Goal: Information Seeking & Learning: Learn about a topic

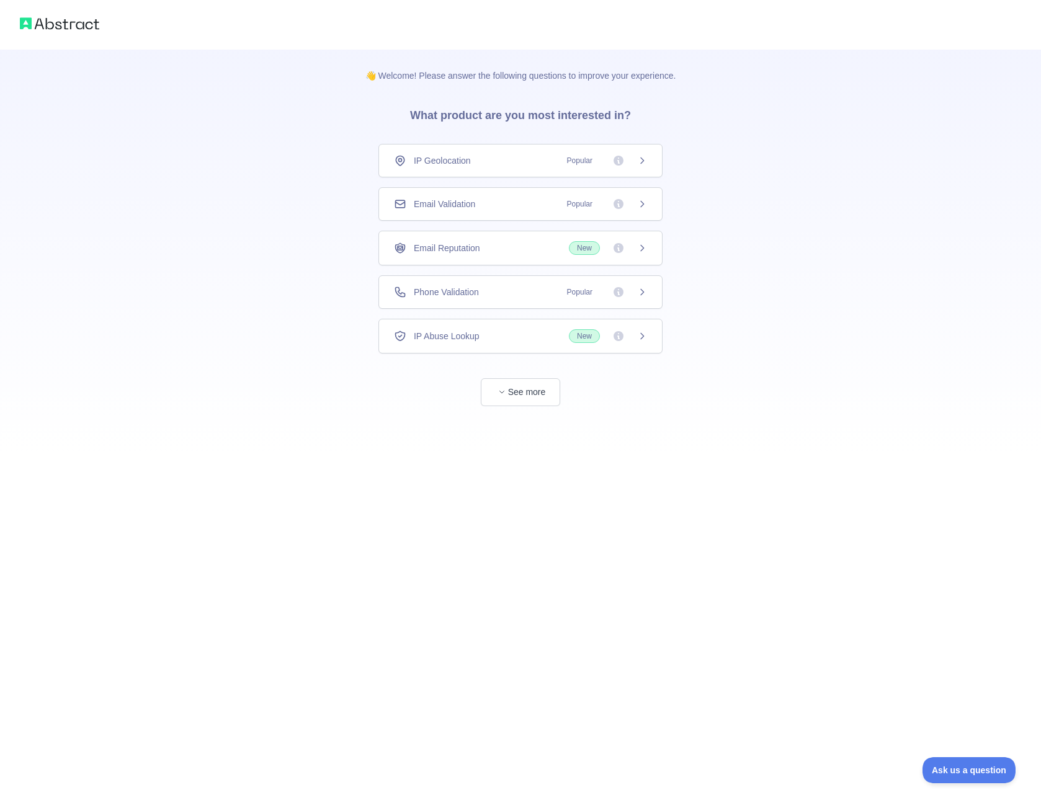
click at [637, 164] on icon at bounding box center [642, 161] width 10 height 10
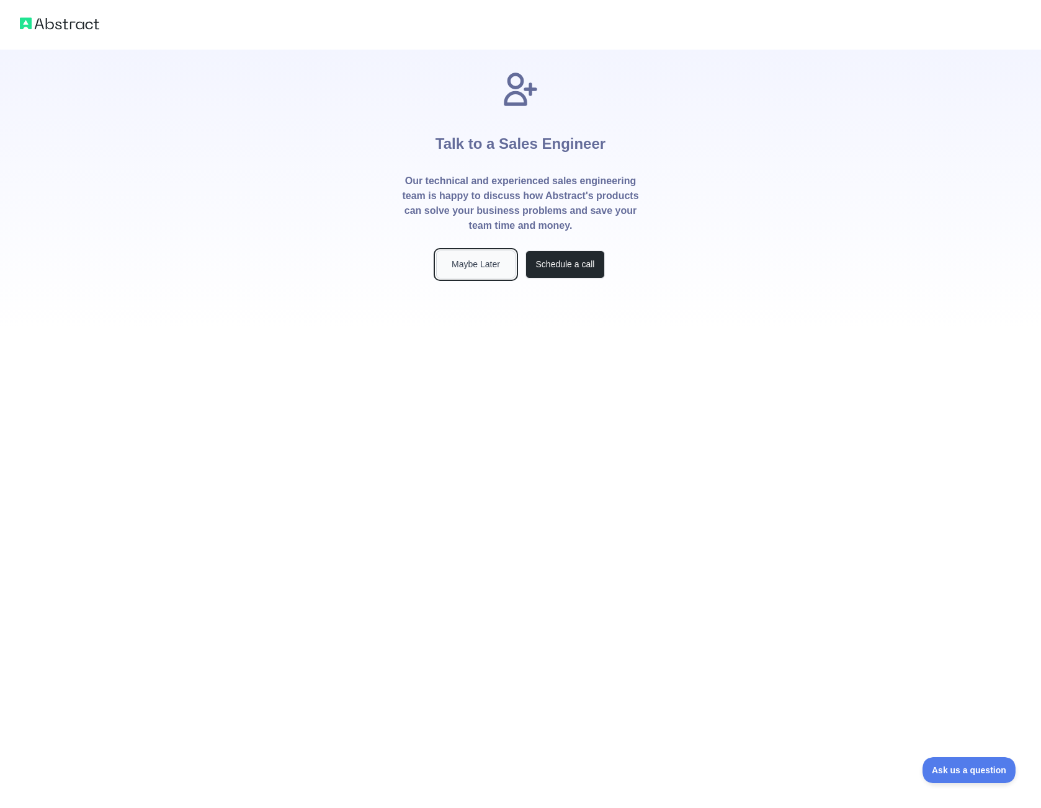
click at [474, 263] on button "Maybe Later" at bounding box center [475, 265] width 79 height 28
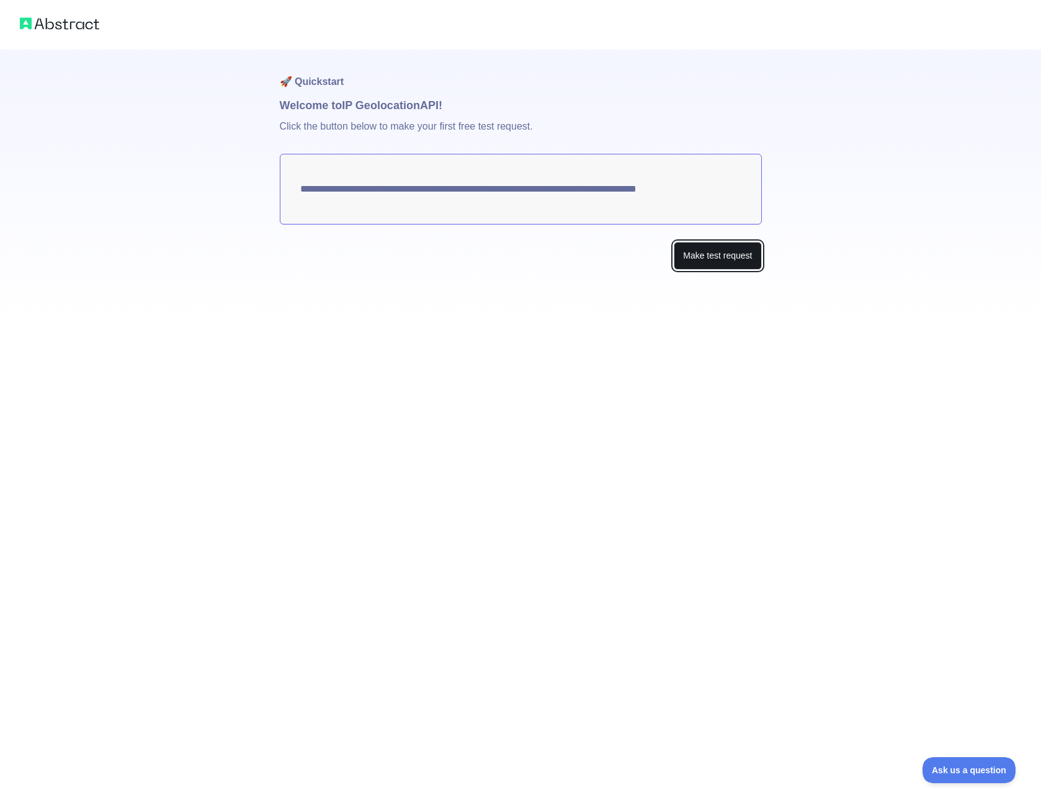
click at [709, 257] on button "Make test request" at bounding box center [716, 256] width 87 height 28
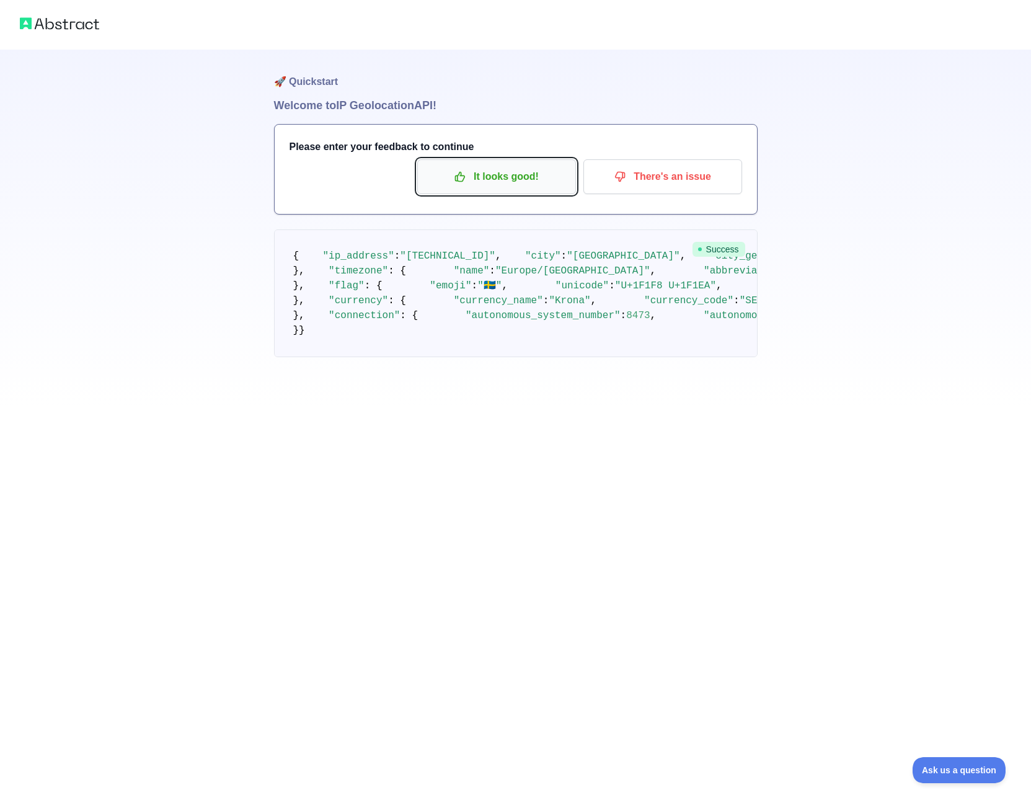
click at [495, 182] on p "It looks good!" at bounding box center [497, 176] width 140 height 21
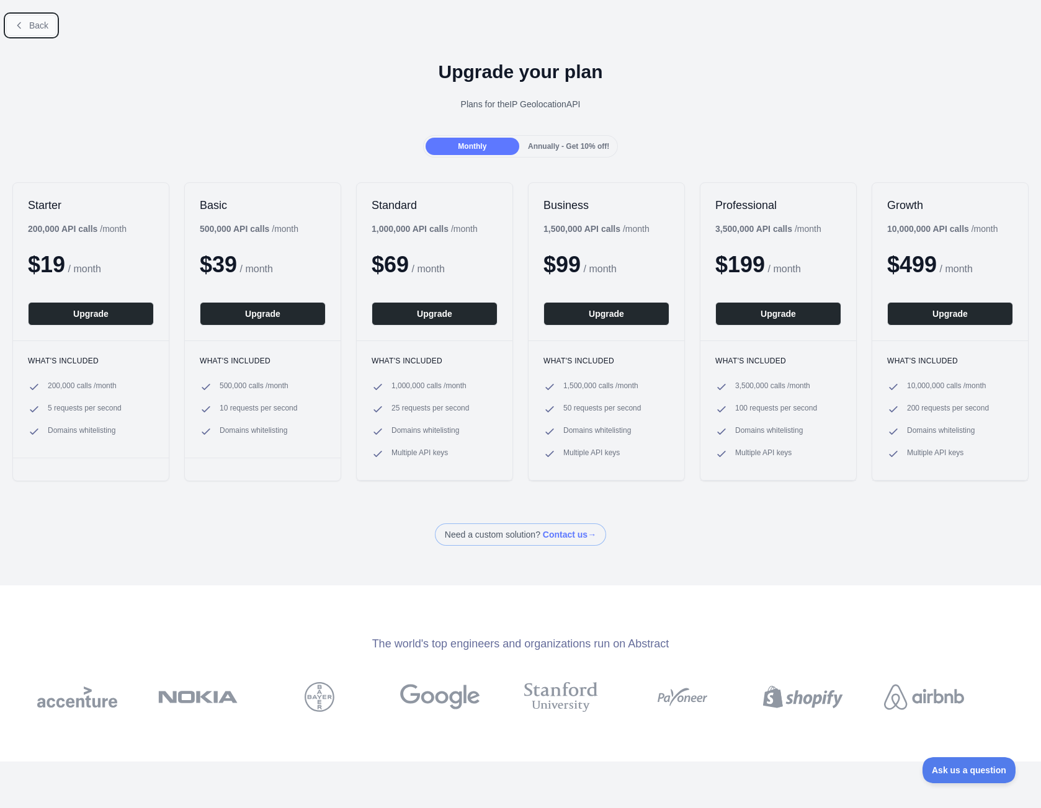
click at [32, 30] on span "Back" at bounding box center [38, 25] width 19 height 10
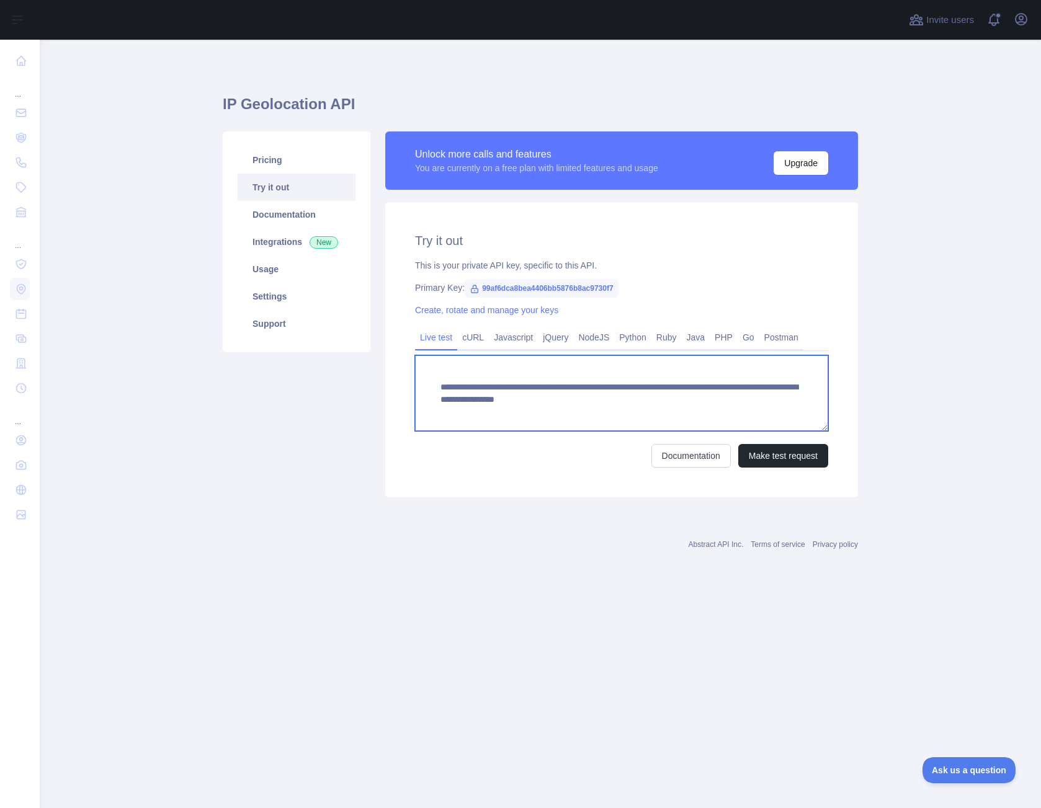
click at [553, 406] on textarea "**********" at bounding box center [621, 393] width 413 height 76
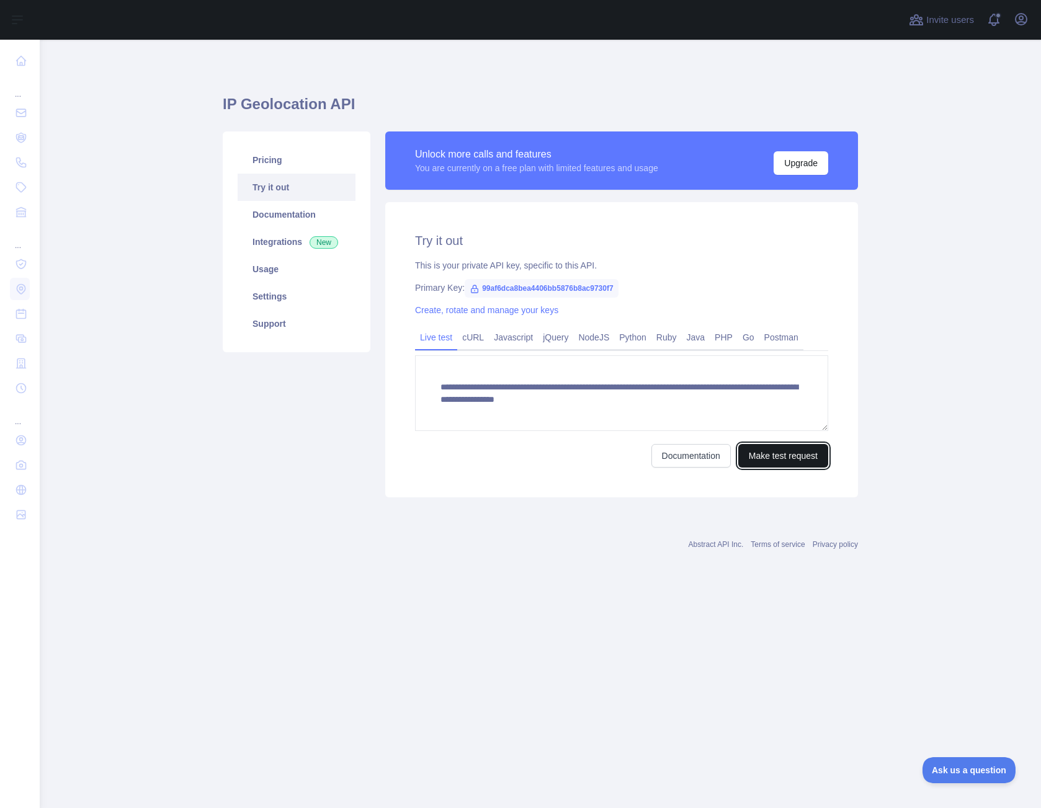
click at [792, 456] on button "Make test request" at bounding box center [783, 456] width 90 height 24
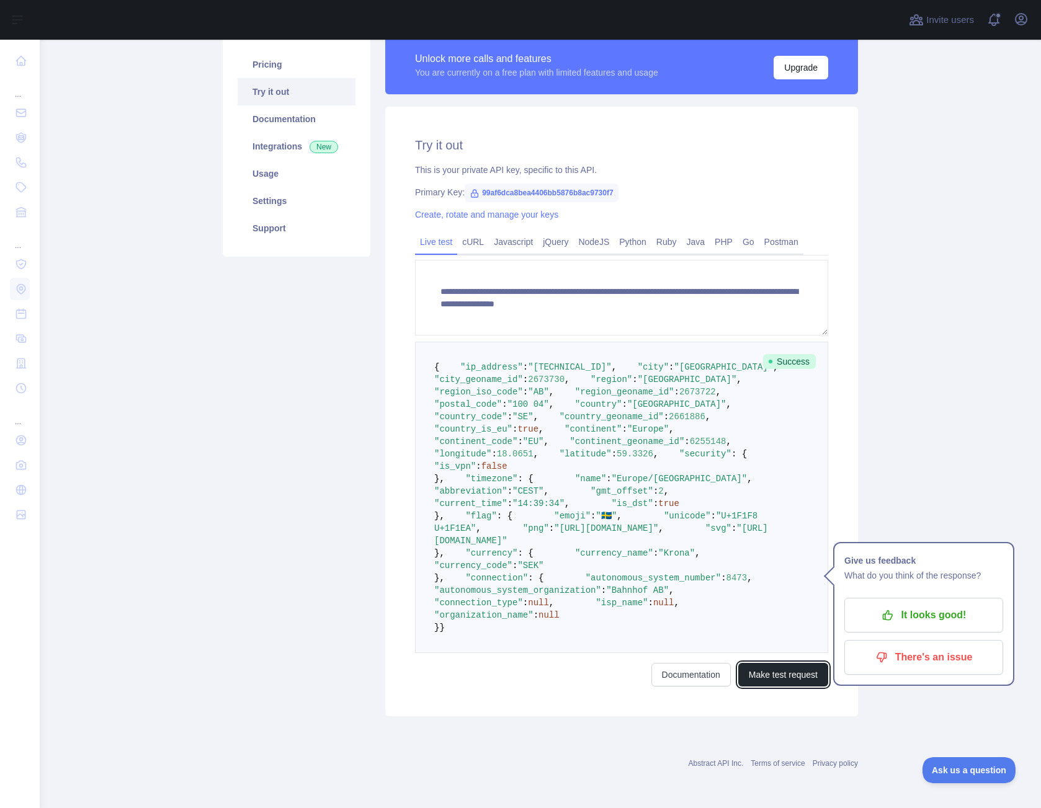
scroll to position [294, 0]
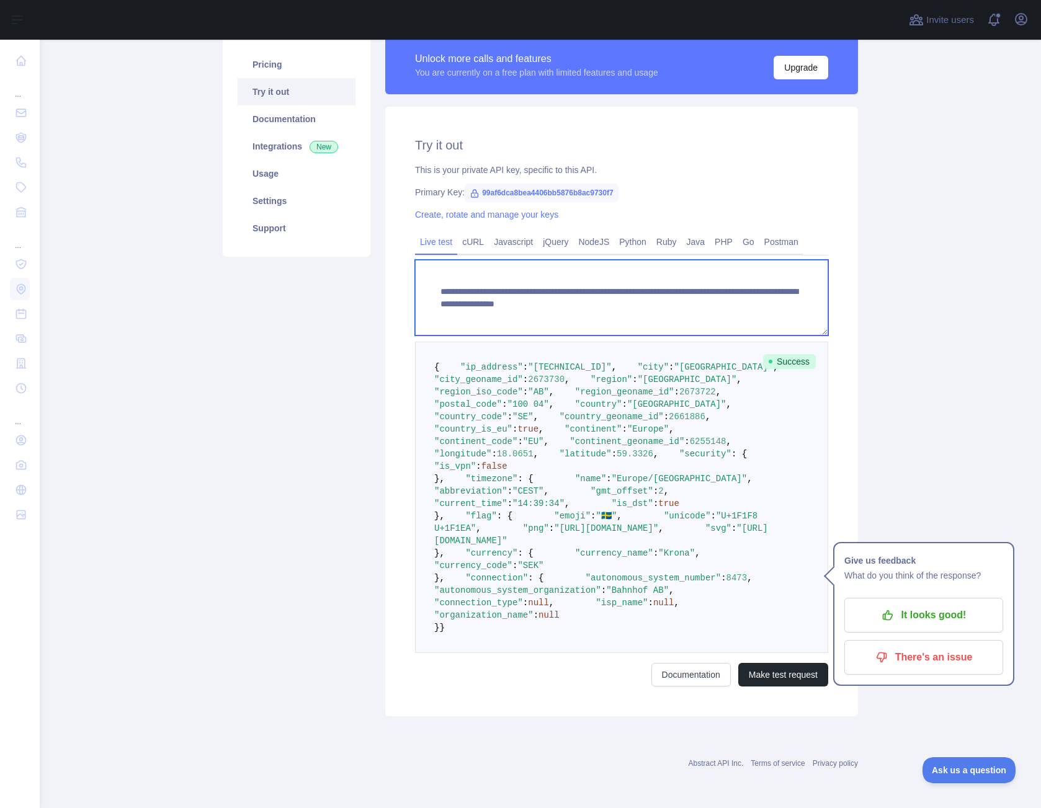
click at [647, 260] on textarea "**********" at bounding box center [621, 298] width 413 height 76
click at [468, 412] on span ""country_code"" at bounding box center [470, 417] width 73 height 10
copy span "country_code"
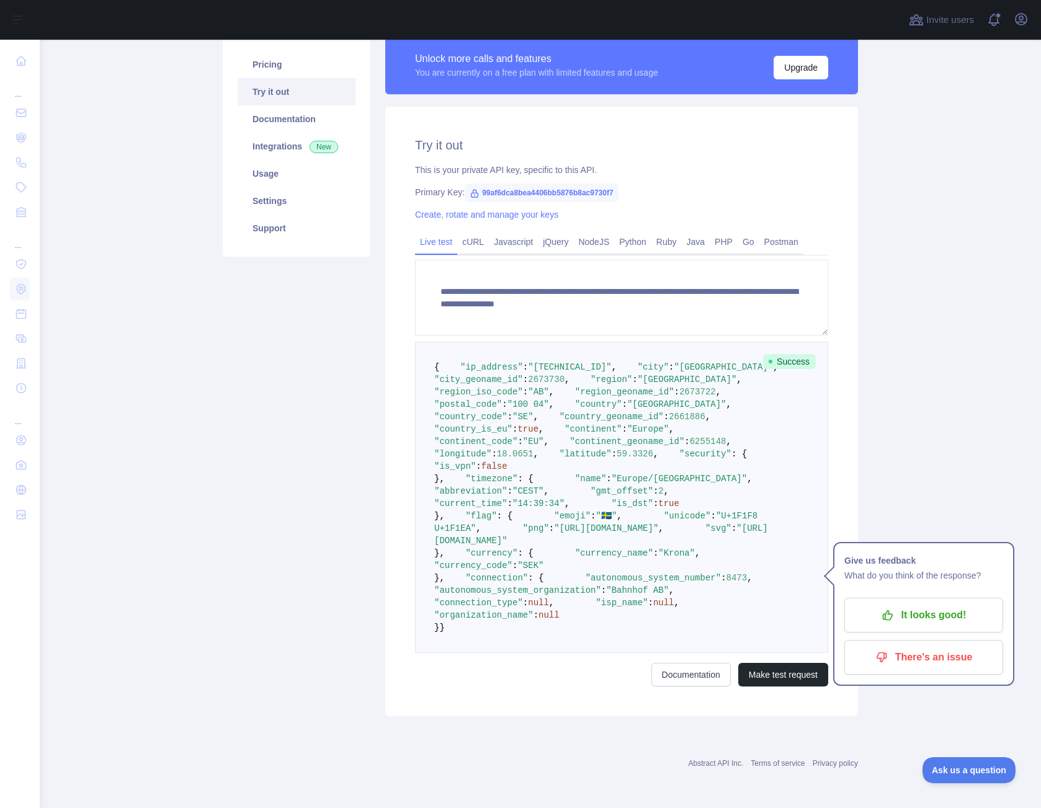
click at [481, 387] on span ""region_iso_code"" at bounding box center [478, 392] width 89 height 10
click at [590, 375] on span ""region"" at bounding box center [611, 380] width 42 height 10
copy span "region"
click at [637, 362] on span ""city"" at bounding box center [652, 367] width 31 height 10
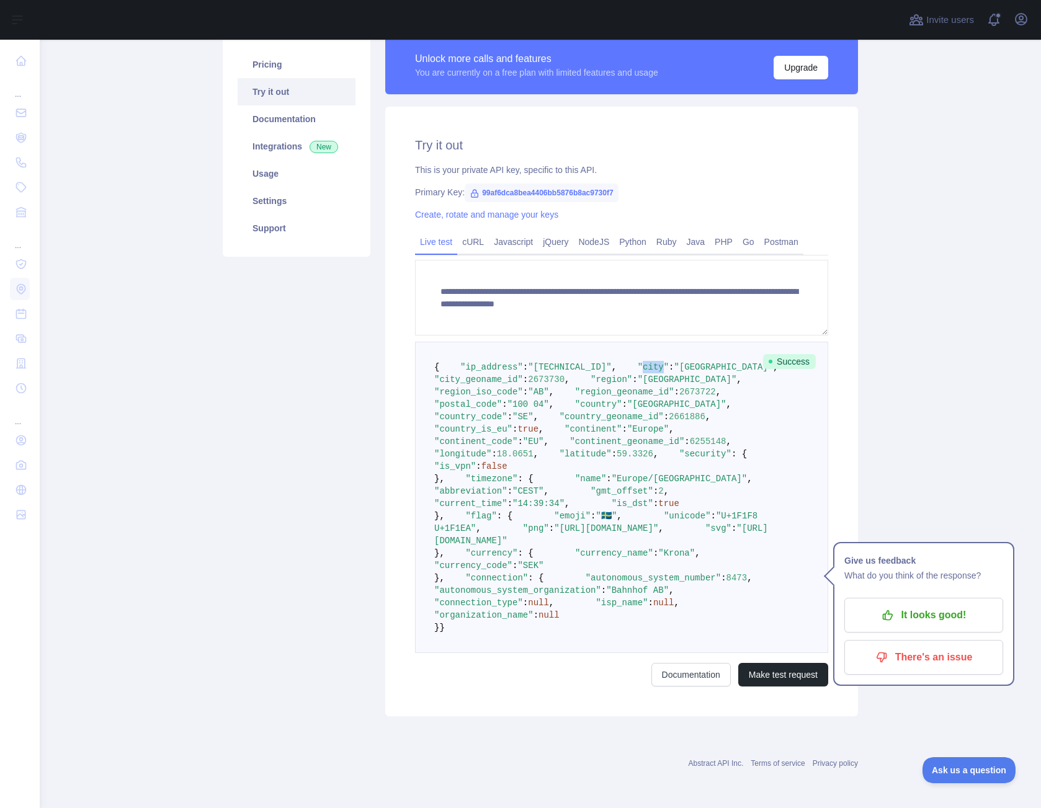
click at [637, 362] on span ""city"" at bounding box center [652, 367] width 31 height 10
copy span "city"
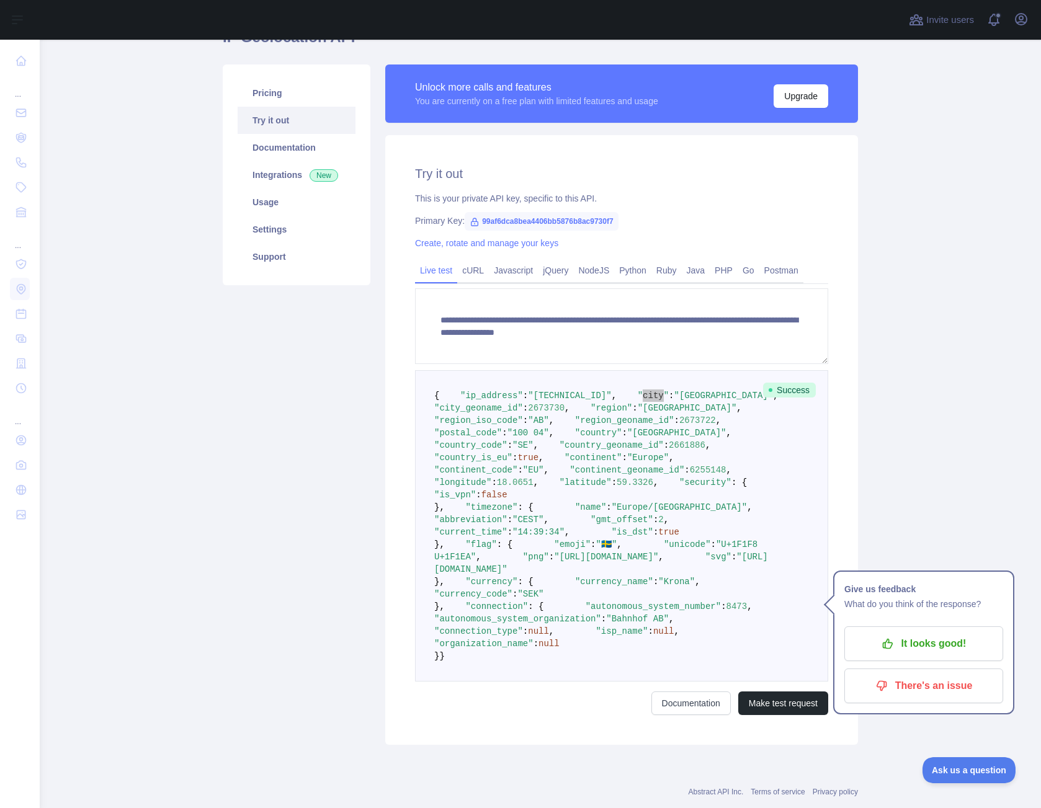
scroll to position [0, 0]
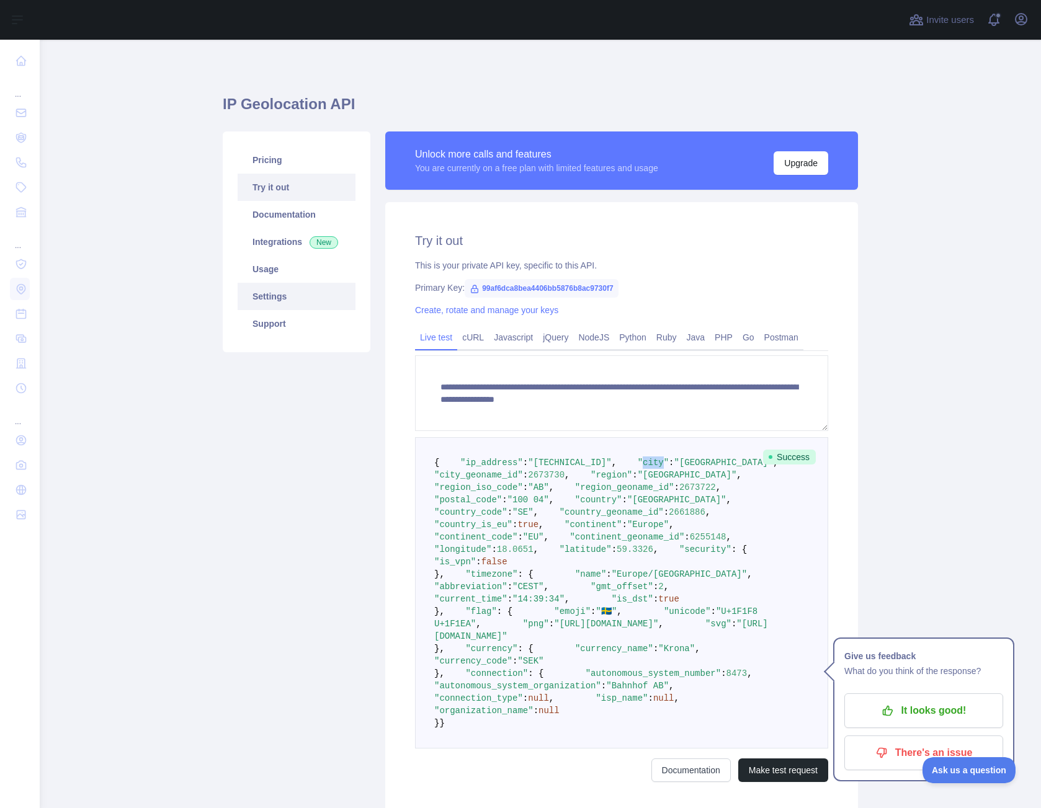
click at [265, 291] on link "Settings" at bounding box center [297, 296] width 118 height 27
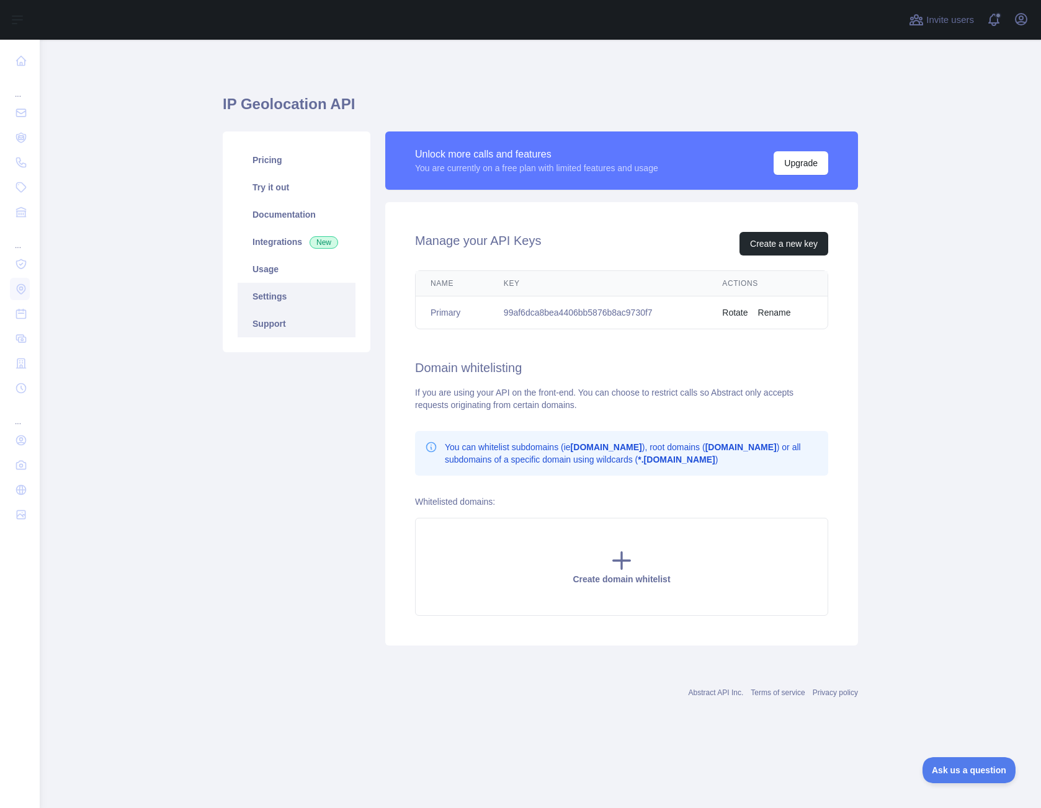
click at [263, 323] on link "Support" at bounding box center [297, 323] width 118 height 27
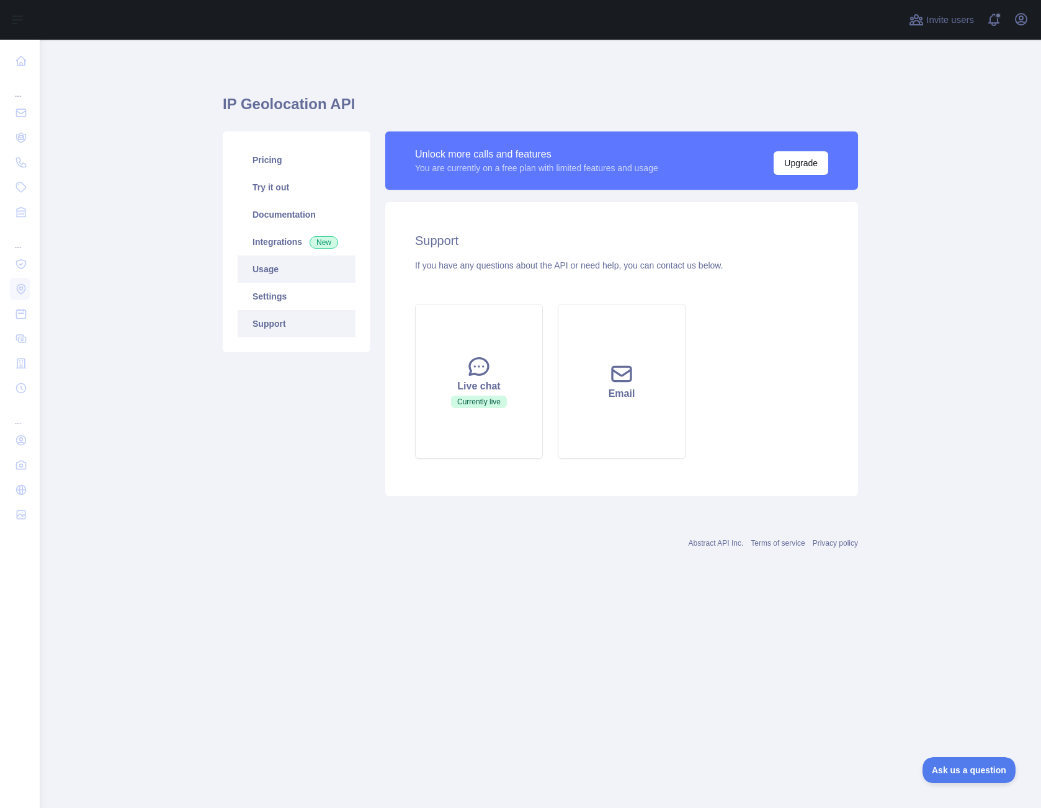
click at [254, 275] on link "Usage" at bounding box center [297, 268] width 118 height 27
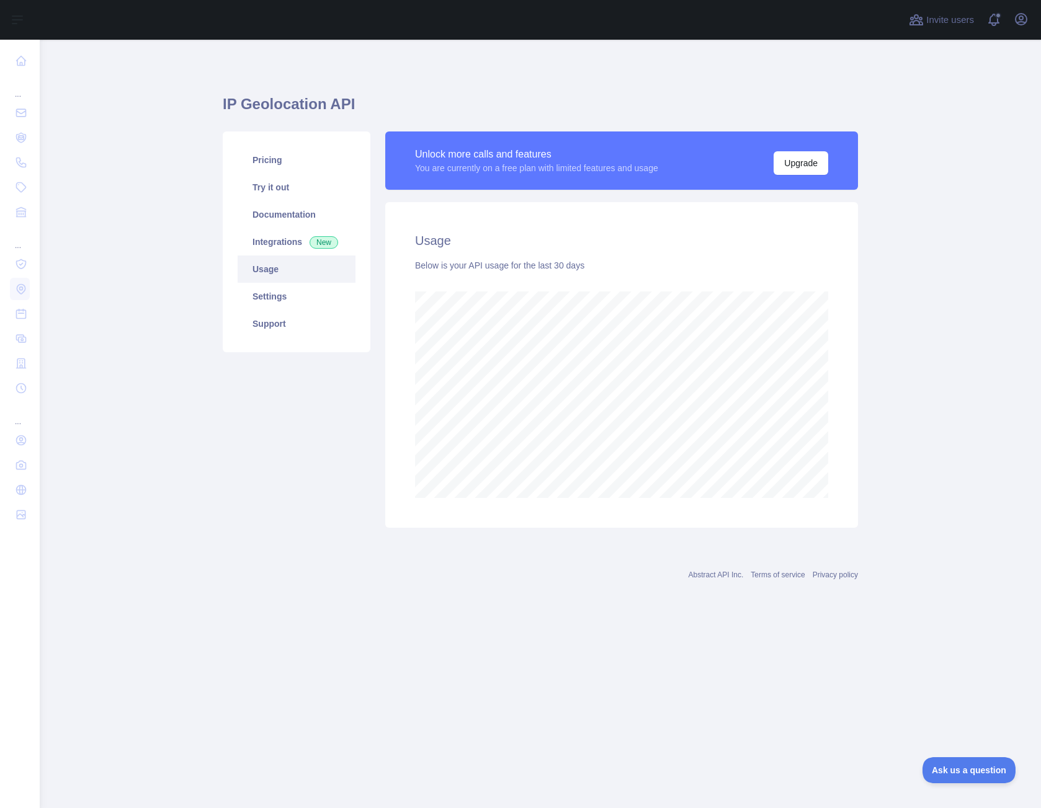
scroll to position [768, 1001]
click at [265, 245] on link "Integrations New" at bounding box center [297, 241] width 118 height 27
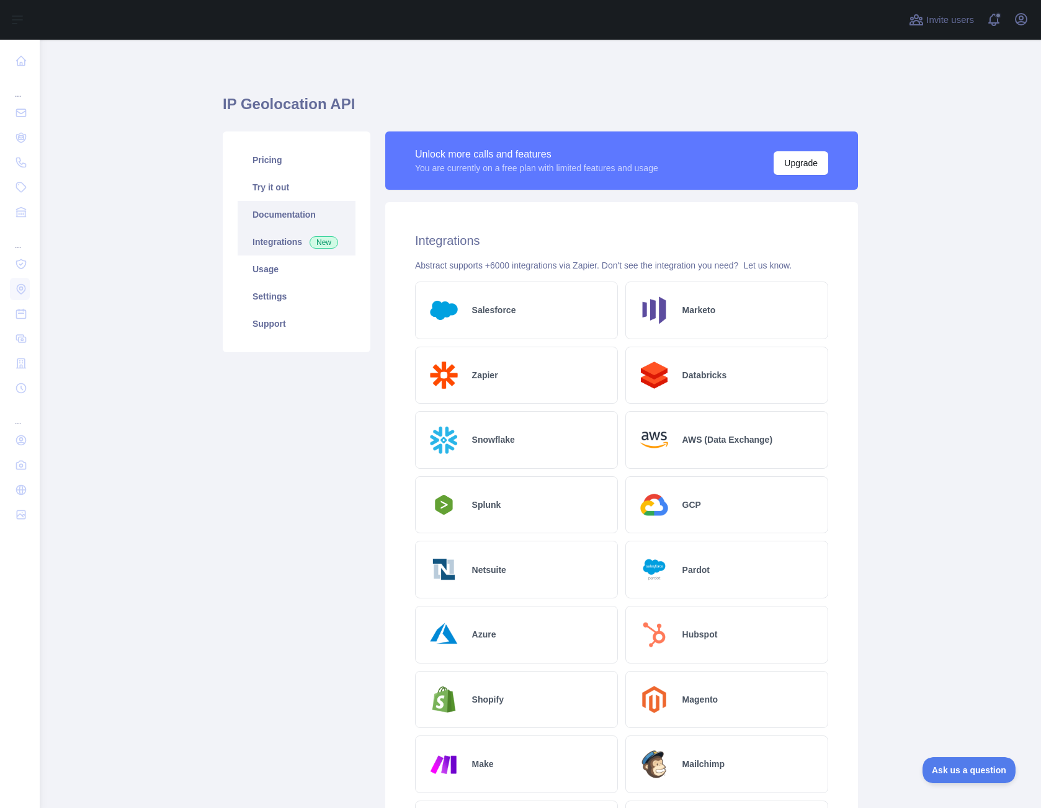
click at [268, 215] on link "Documentation" at bounding box center [297, 214] width 118 height 27
click at [267, 184] on link "Try it out" at bounding box center [297, 187] width 118 height 27
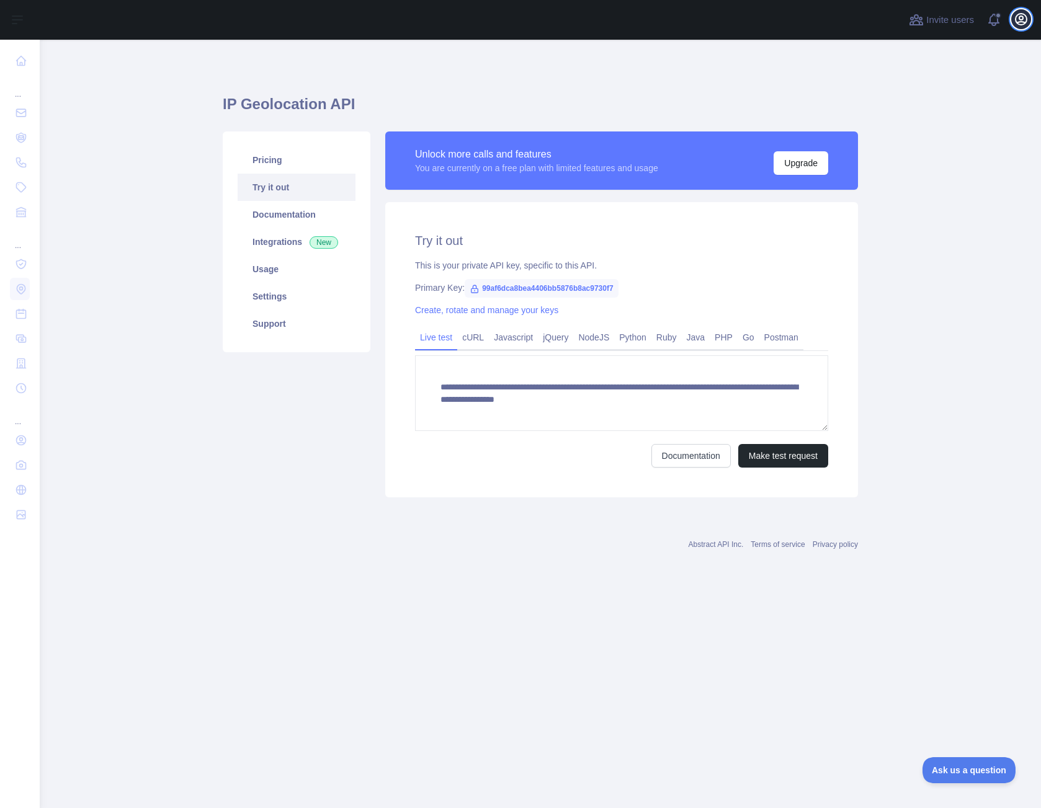
click at [1020, 21] on icon "button" at bounding box center [1020, 19] width 11 height 11
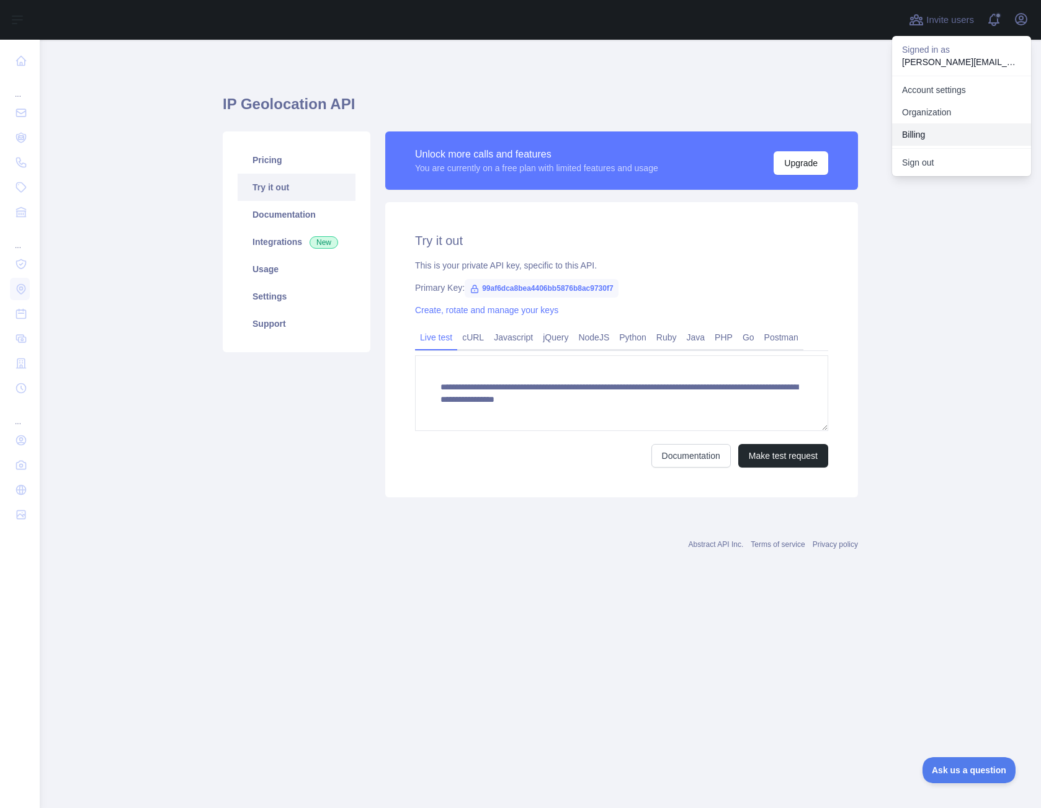
click at [919, 134] on button "Billing" at bounding box center [961, 134] width 139 height 22
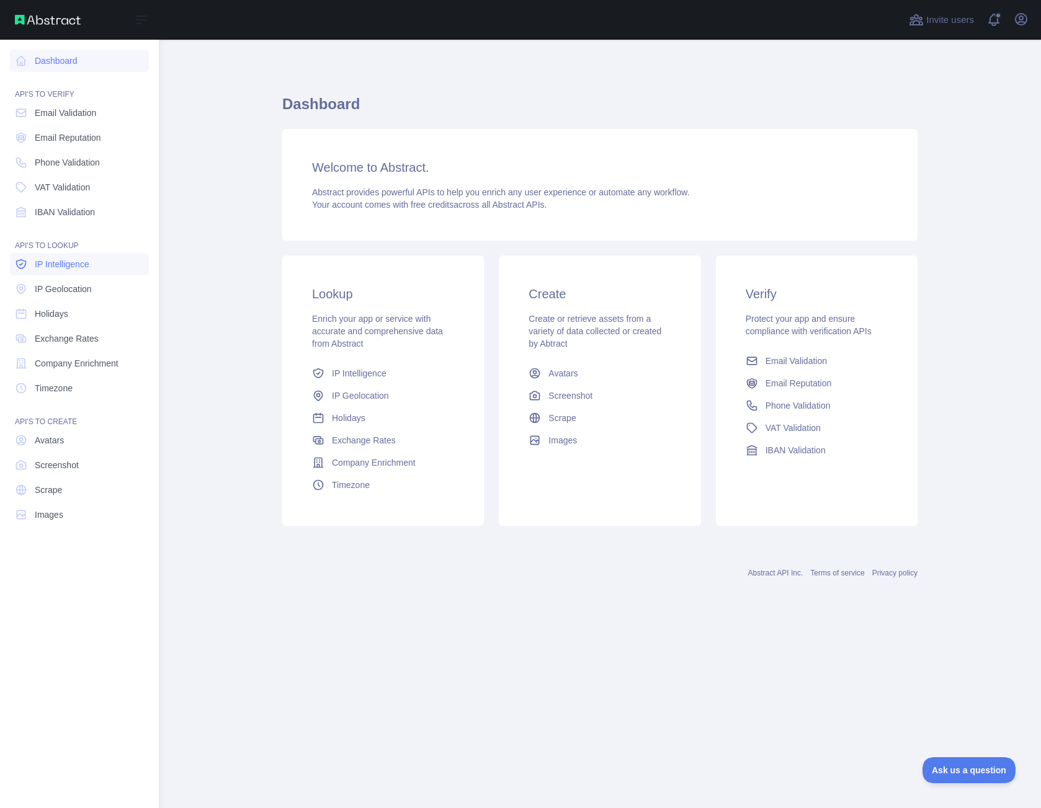
click at [51, 263] on span "IP Intelligence" at bounding box center [62, 264] width 55 height 12
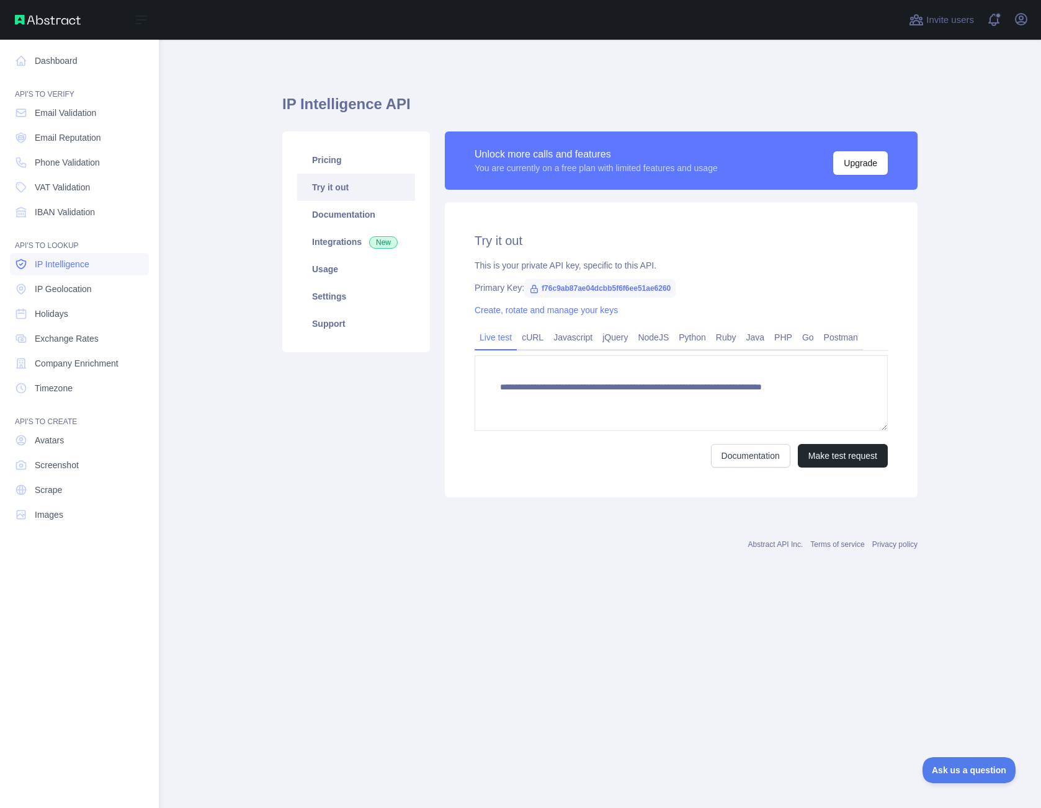
type textarea "**********"
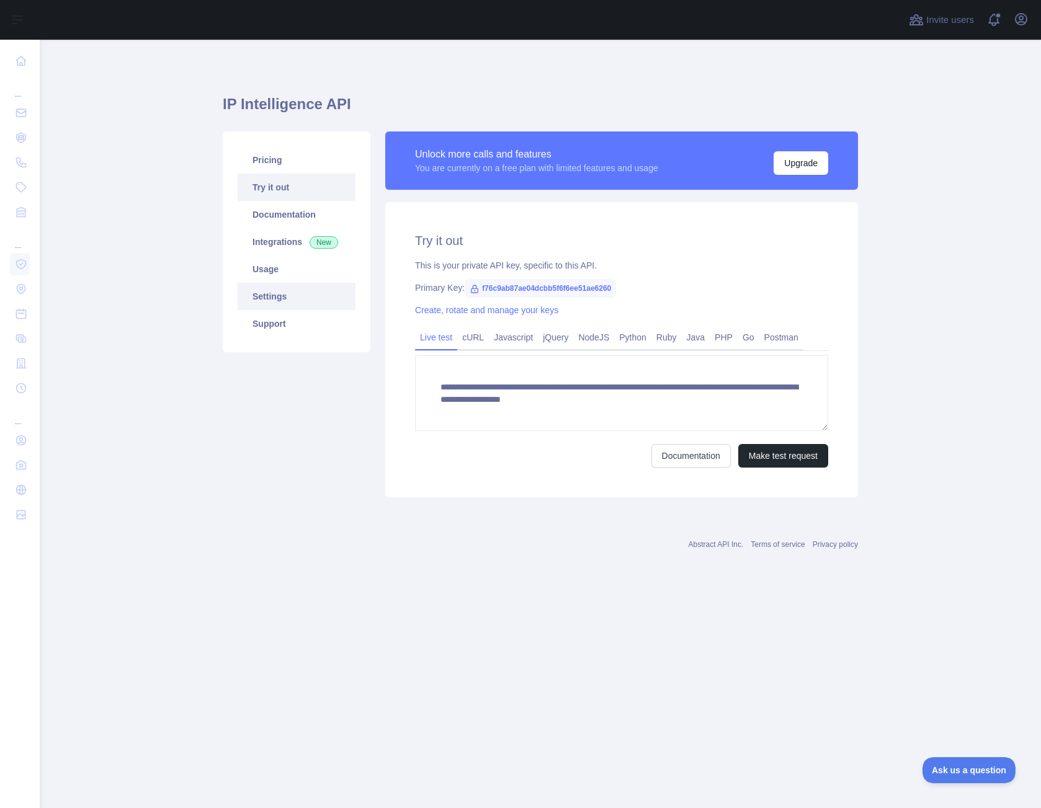
click at [259, 296] on link "Settings" at bounding box center [297, 296] width 118 height 27
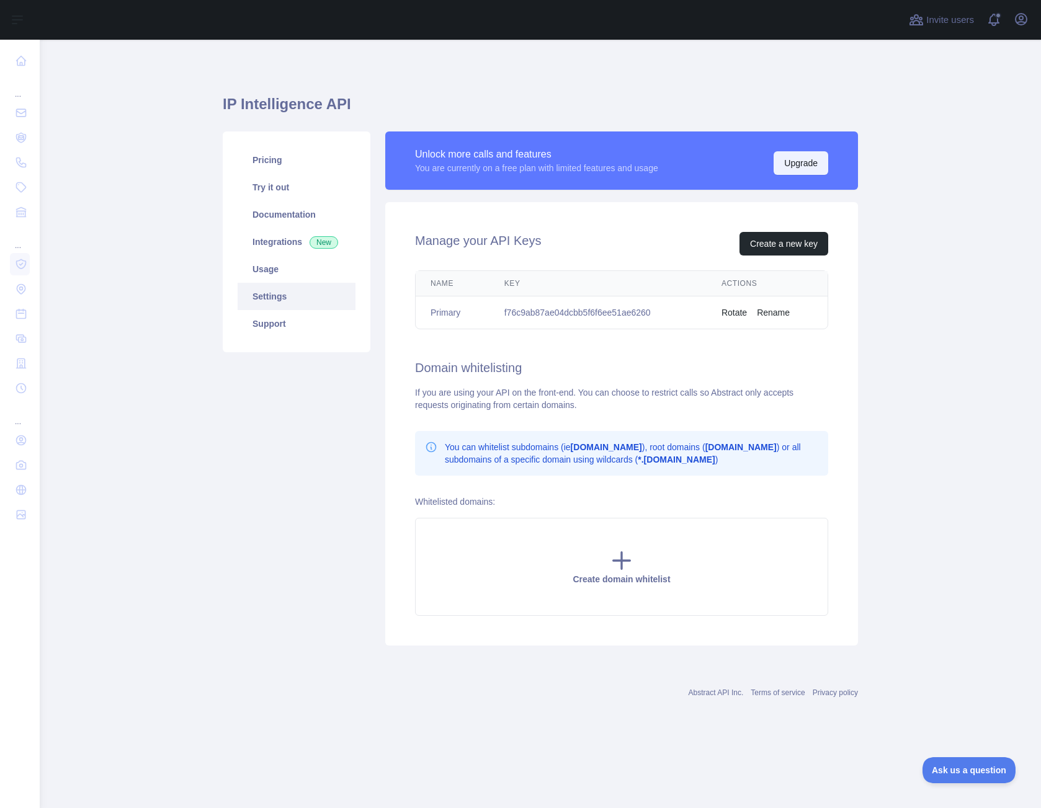
click at [796, 162] on button "Upgrade" at bounding box center [800, 163] width 55 height 24
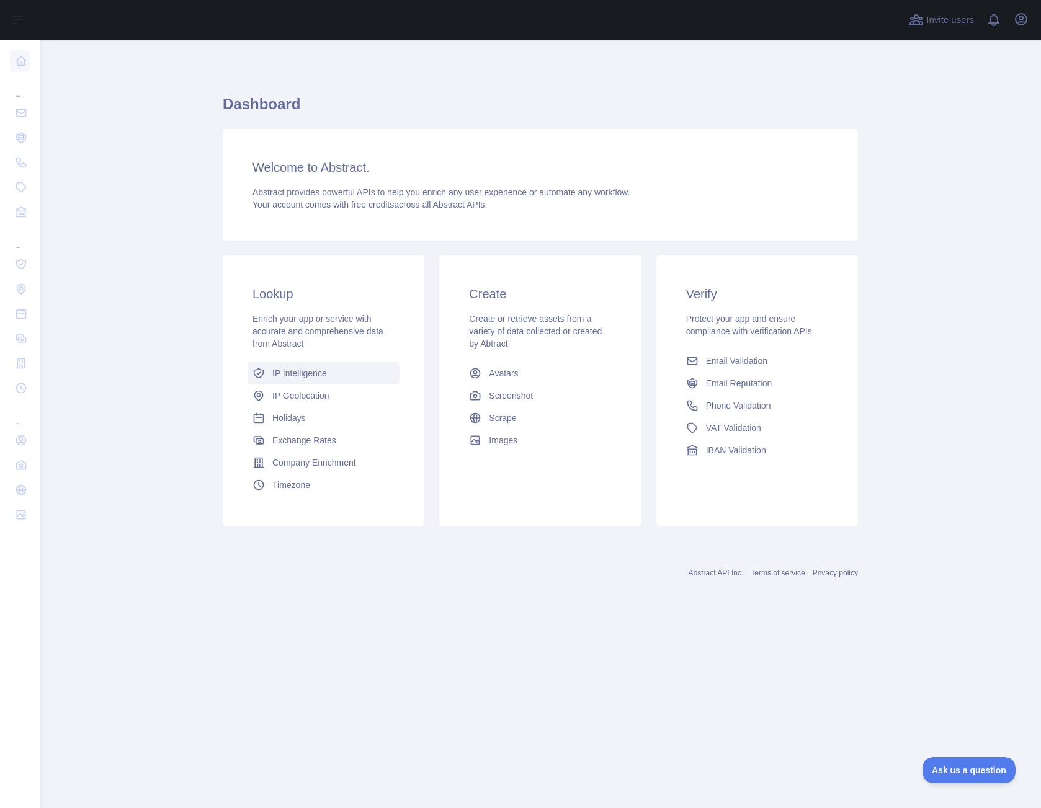
click at [306, 365] on link "IP Intelligence" at bounding box center [323, 373] width 152 height 22
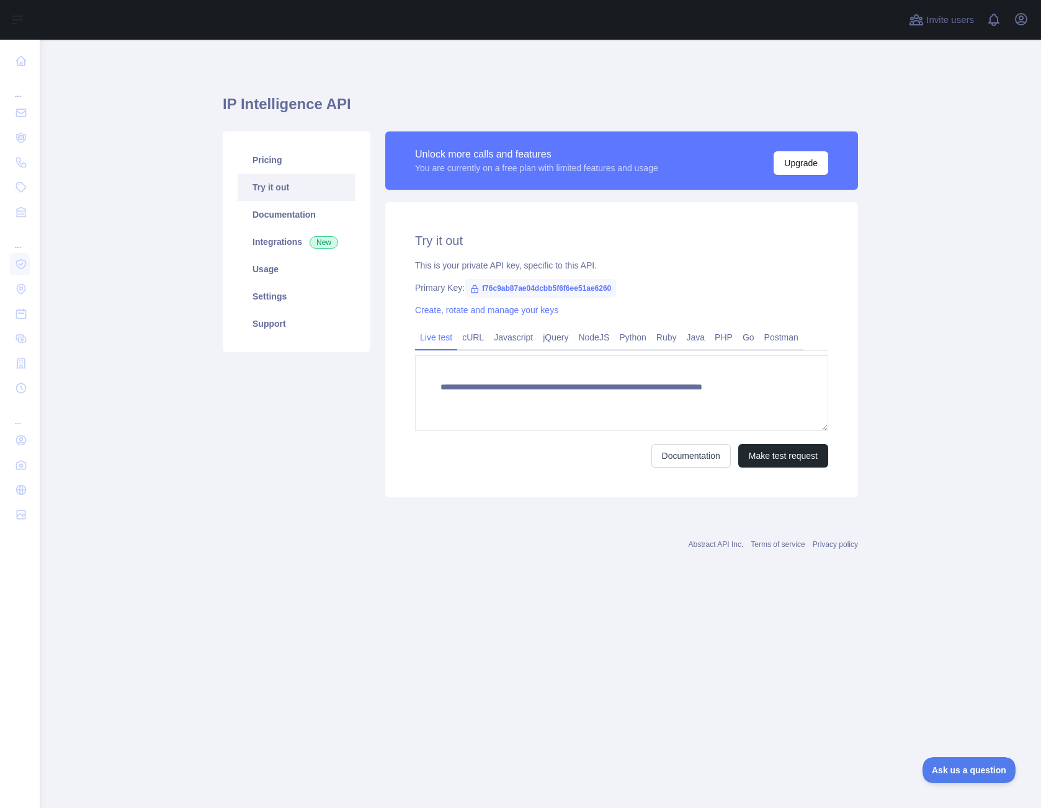
type textarea "**********"
click at [776, 462] on button "Make test request" at bounding box center [783, 456] width 90 height 24
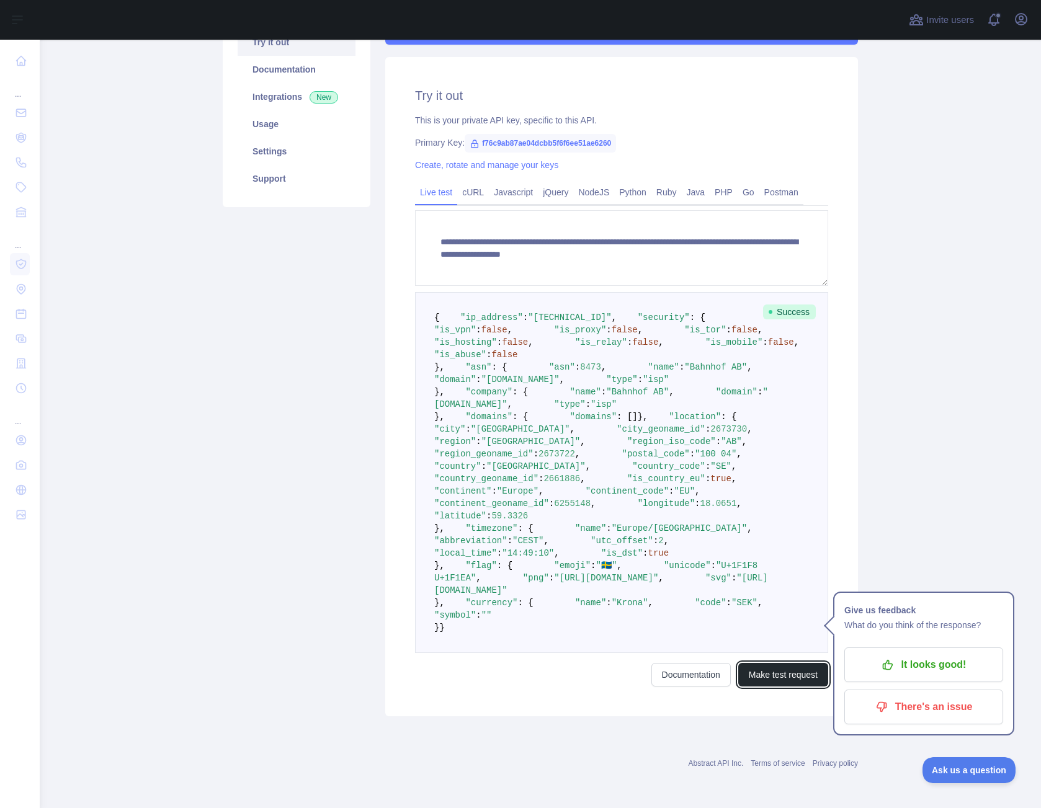
scroll to position [446, 0]
click at [668, 412] on span ""location"" at bounding box center [694, 417] width 52 height 10
click at [632, 471] on span ""country_code"" at bounding box center [668, 466] width 73 height 10
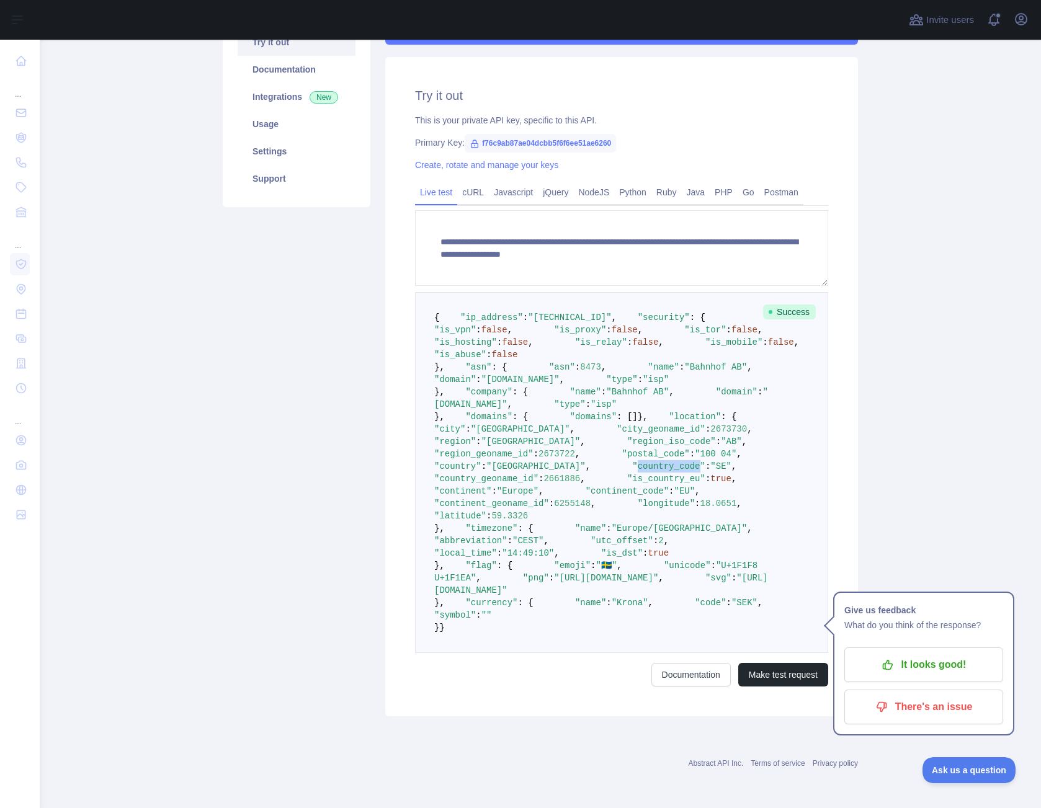
click at [632, 471] on span ""country_code"" at bounding box center [668, 466] width 73 height 10
click at [476, 446] on span ""region"" at bounding box center [455, 442] width 42 height 10
drag, startPoint x: 526, startPoint y: 634, endPoint x: 533, endPoint y: 637, distance: 6.7
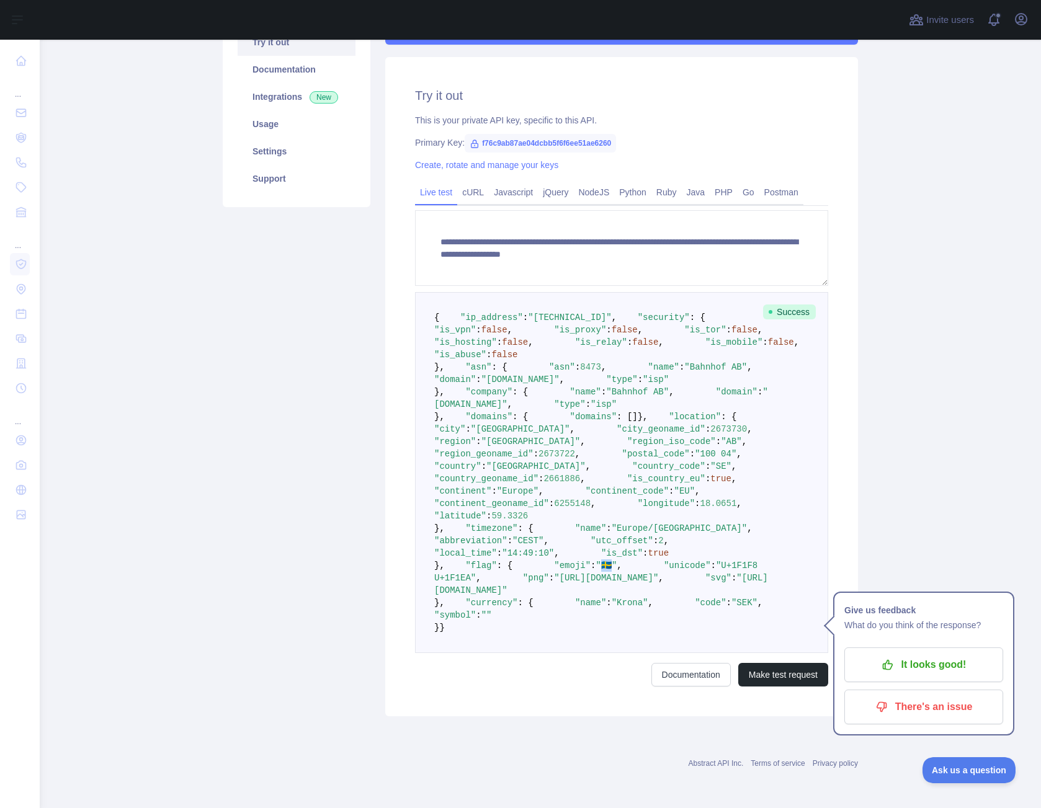
click at [596, 570] on span ""🇸🇪"" at bounding box center [606, 566] width 21 height 10
